Goal: Find specific fact

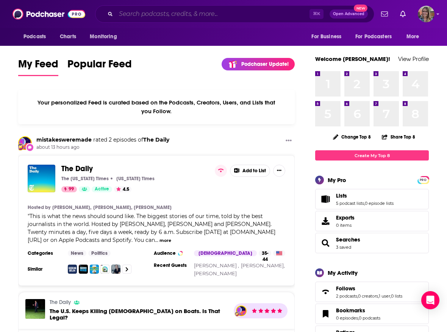
click at [192, 18] on input "Search podcasts, credits, & more..." at bounding box center [212, 14] width 193 height 12
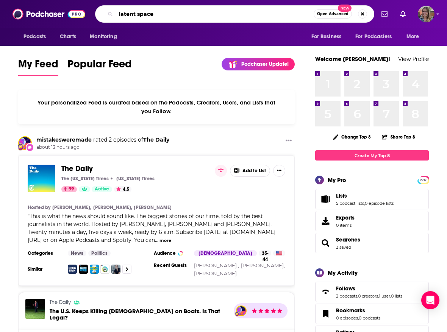
type input "latent space"
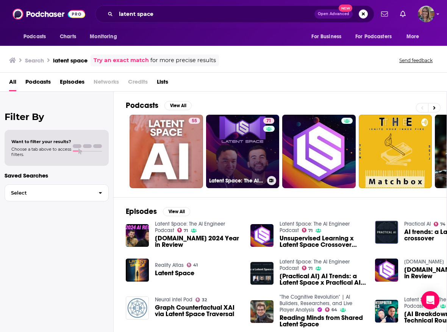
click at [225, 181] on h3 "Latent Space: The AI Engineer Podcast" at bounding box center [236, 180] width 55 height 6
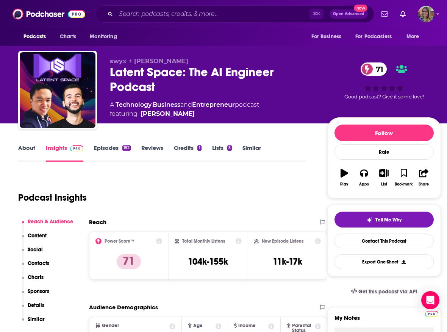
drag, startPoint x: 185, startPoint y: 98, endPoint x: 137, endPoint y: 96, distance: 48.5
click at [137, 109] on span "featuring [PERSON_NAME]" at bounding box center [184, 113] width 149 height 9
copy span "[PERSON_NAME]"
click at [157, 18] on input "Search podcasts, credits, & more..." at bounding box center [212, 14] width 193 height 12
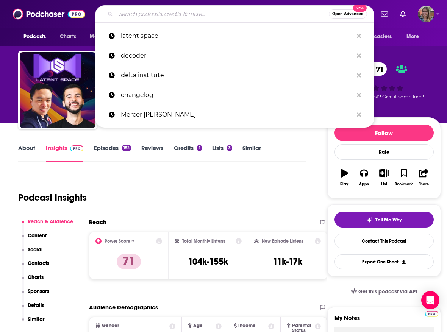
paste input "Machine Learning Street Talk"
type input "Machine Learning Street Talk"
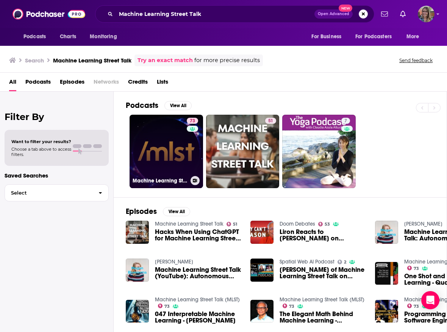
click at [147, 179] on h3 "Machine Learning Street Talk (MLST)" at bounding box center [159, 180] width 55 height 6
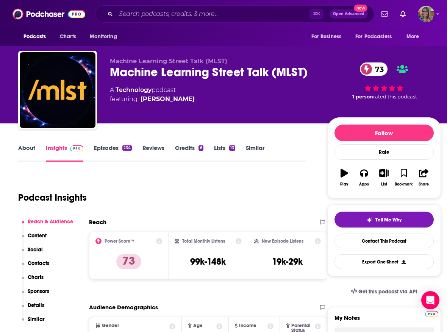
click at [111, 146] on link "Episodes 234" at bounding box center [113, 152] width 38 height 17
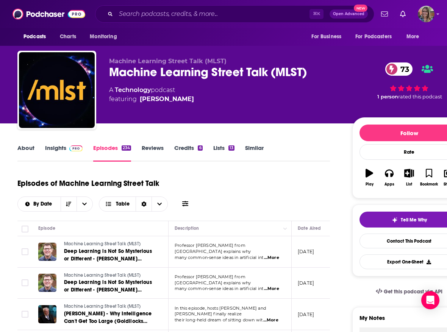
scroll to position [0, 1]
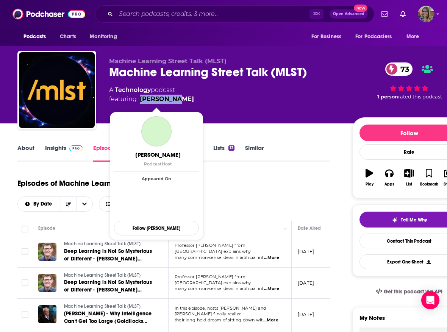
drag, startPoint x: 183, startPoint y: 97, endPoint x: 141, endPoint y: 98, distance: 42.0
click at [141, 98] on div "A Technology podcast featuring [PERSON_NAME]" at bounding box center [224, 95] width 231 height 18
copy link "[PERSON_NAME]"
